Goal: Navigation & Orientation: Understand site structure

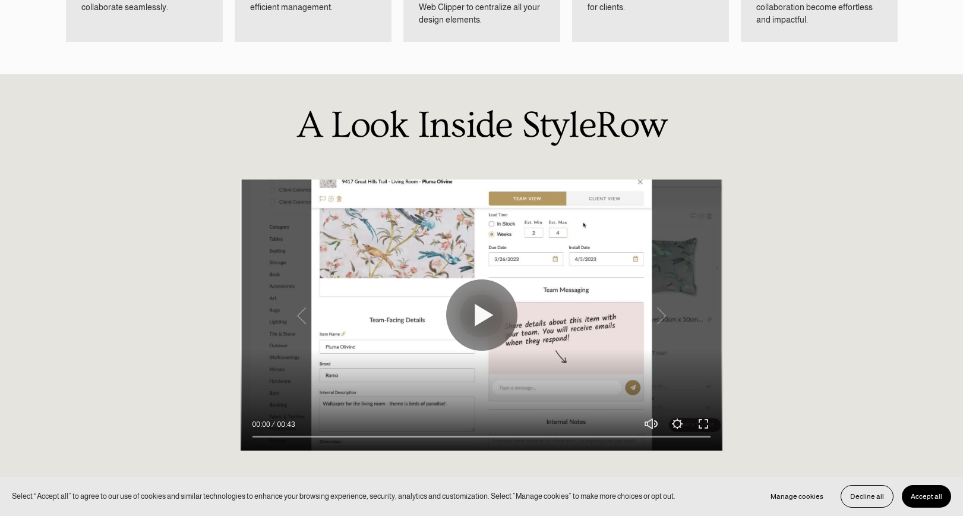
scroll to position [1010, 0]
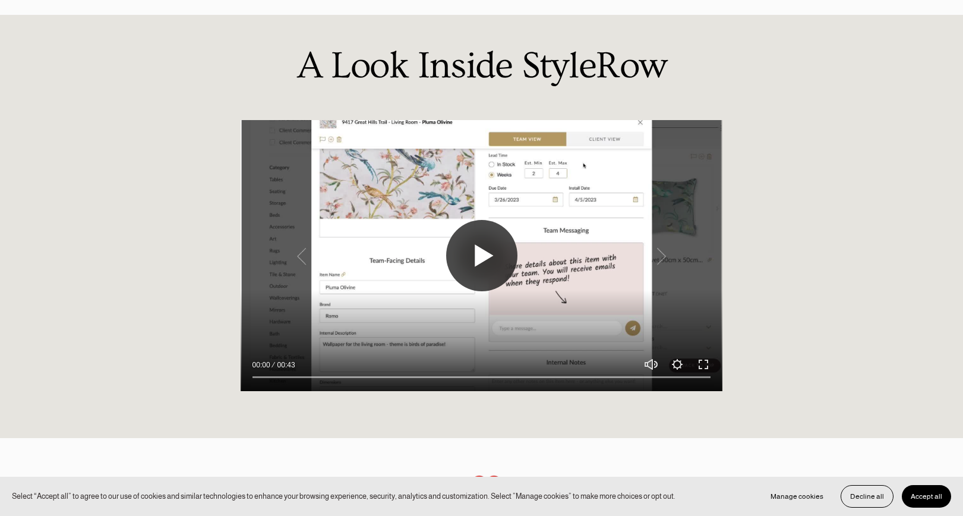
click at [460, 220] on button "Play" at bounding box center [481, 255] width 71 height 71
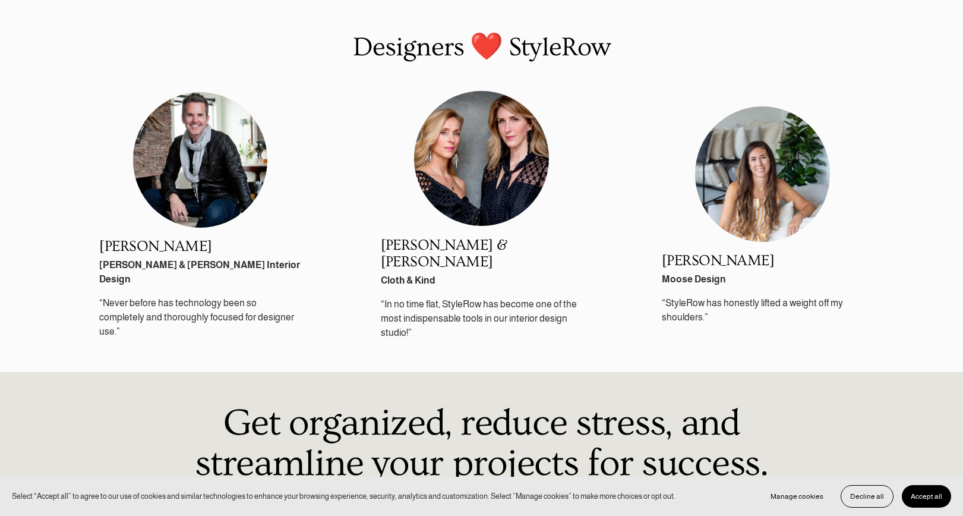
scroll to position [1426, 0]
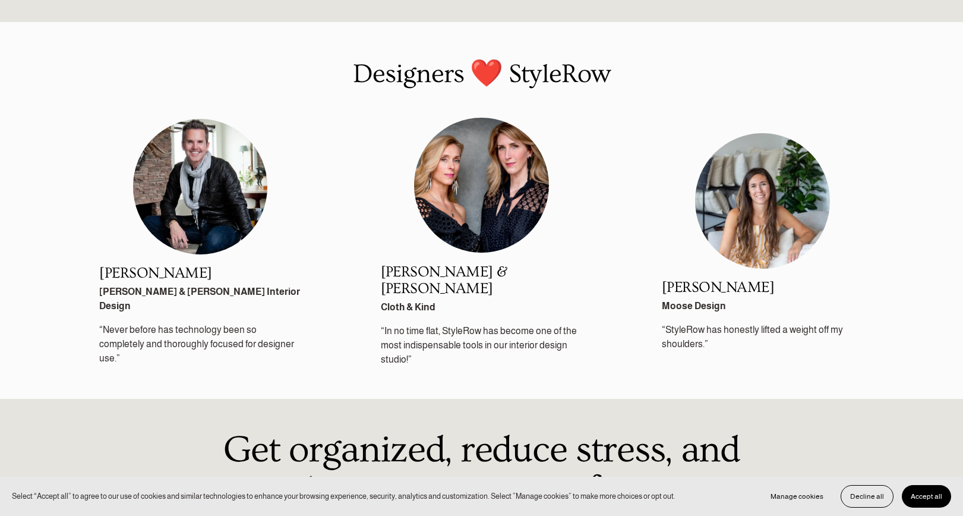
type input "100"
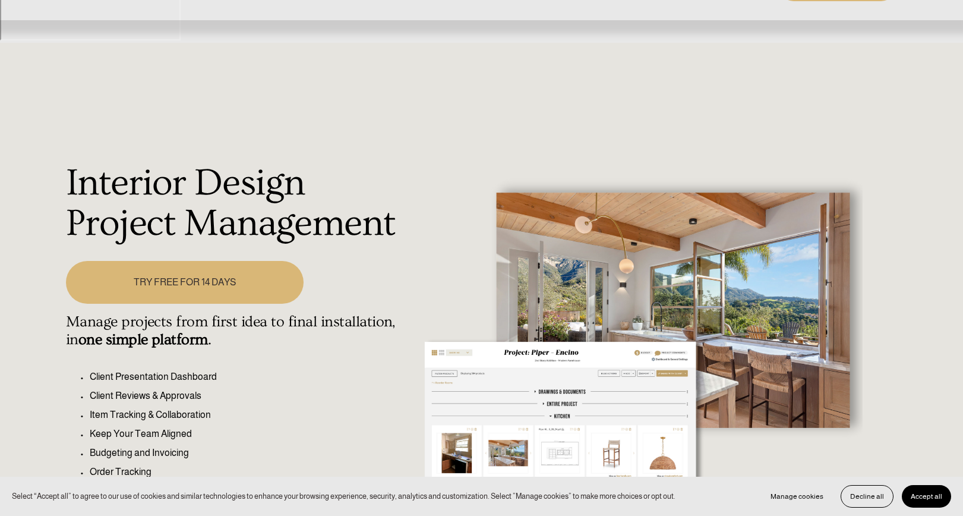
scroll to position [0, 0]
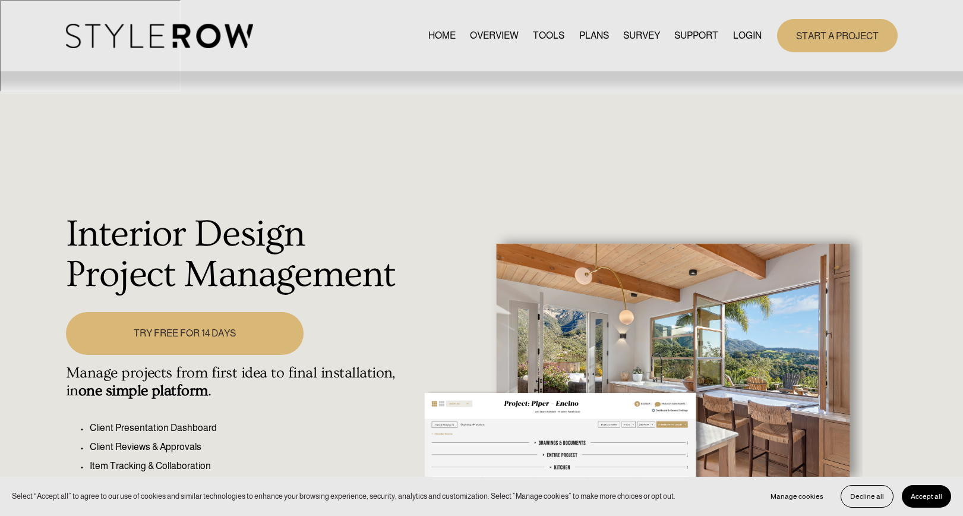
click at [540, 34] on link "TOOLS" at bounding box center [548, 35] width 31 height 16
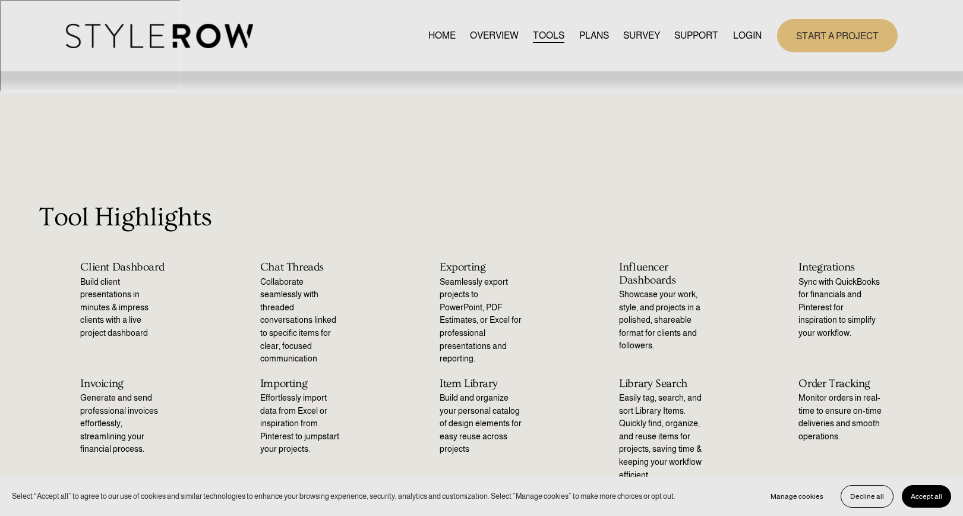
click at [504, 36] on link "OVERVIEW" at bounding box center [494, 35] width 49 height 16
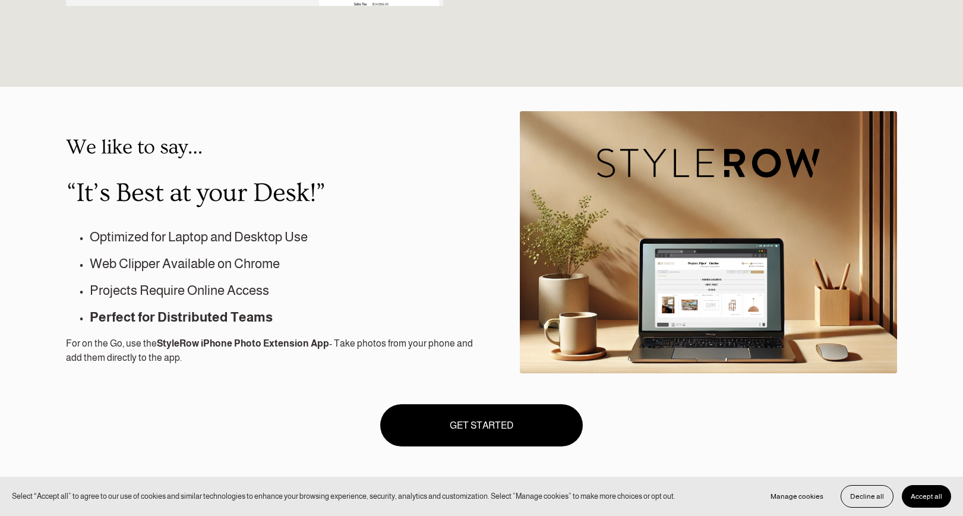
scroll to position [1010, 0]
